Goal: Find specific page/section: Find specific page/section

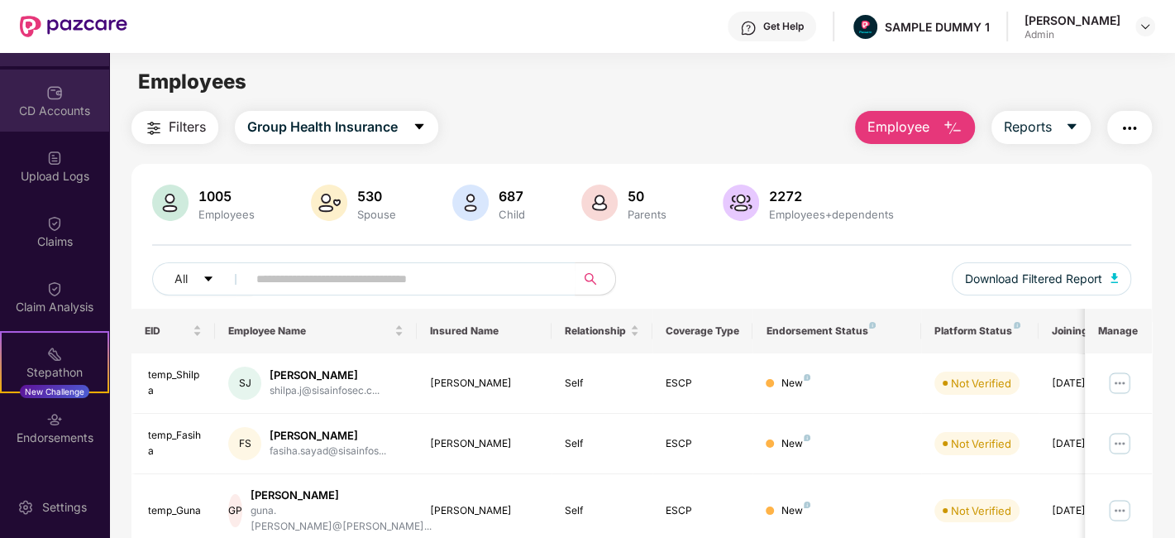
scroll to position [182, 0]
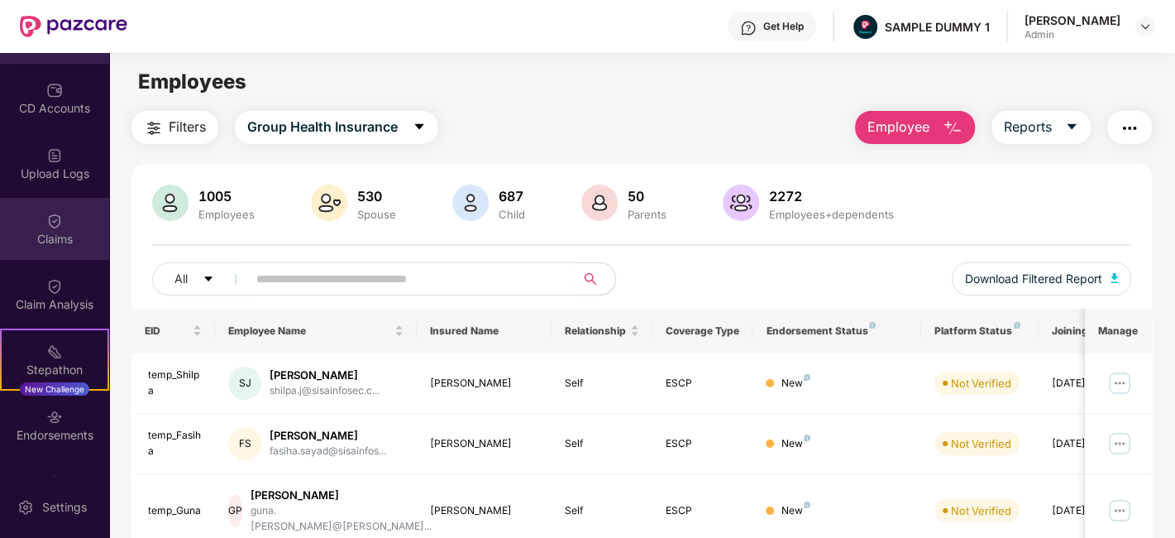
click at [55, 199] on div "Claims" at bounding box center [54, 229] width 109 height 62
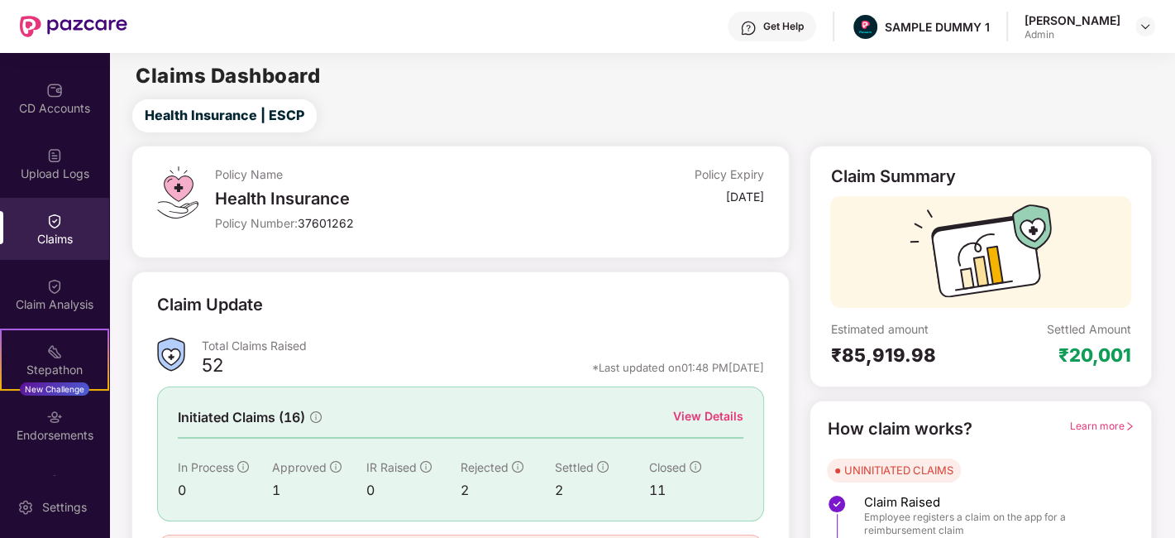
scroll to position [108, 0]
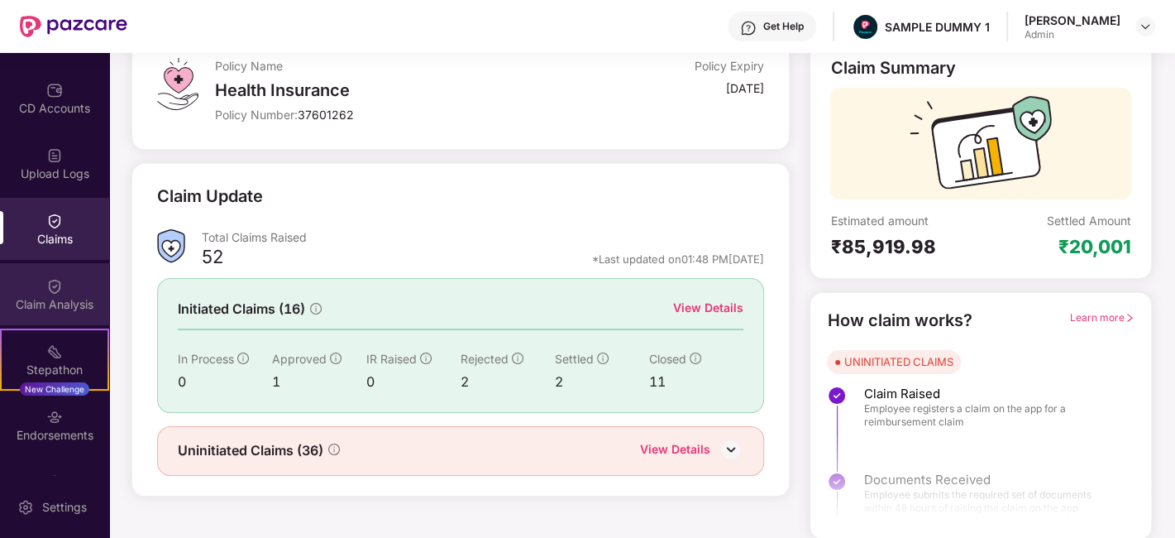
click at [41, 308] on div "Claim Analysis" at bounding box center [54, 304] width 109 height 17
